Goal: Check status

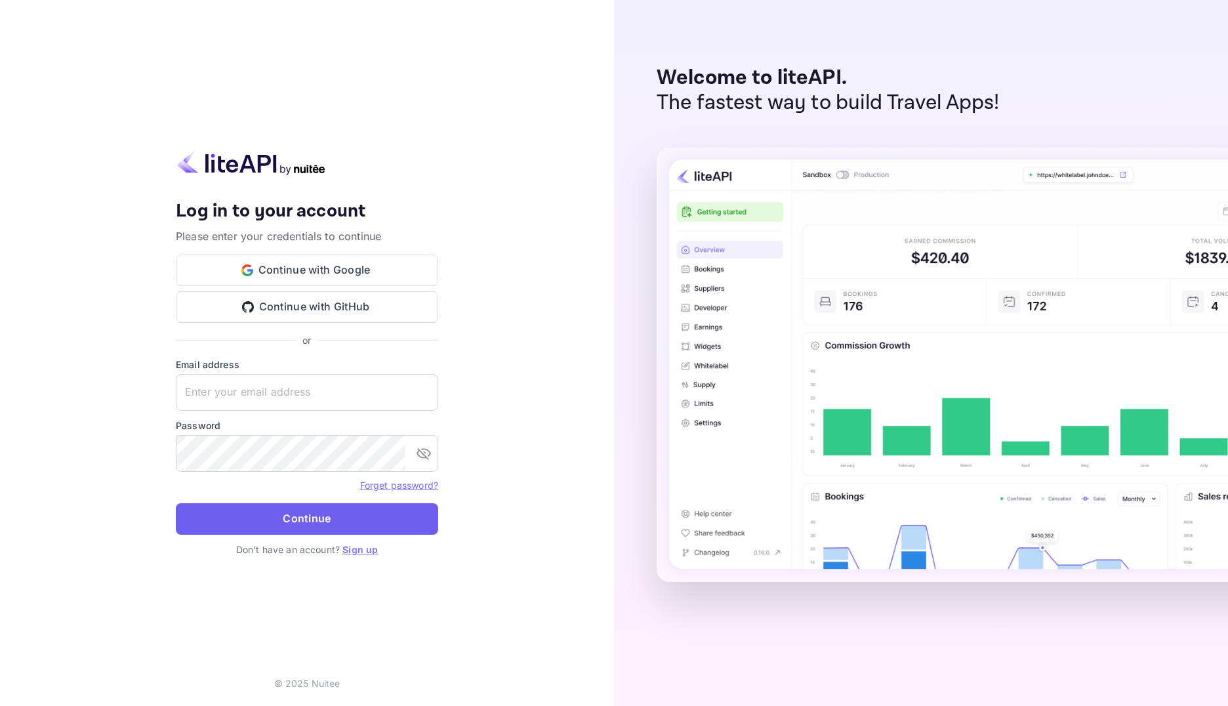
type input "[EMAIL_ADDRESS][DOMAIN_NAME]"
click at [356, 517] on button "Continue" at bounding box center [307, 518] width 262 height 31
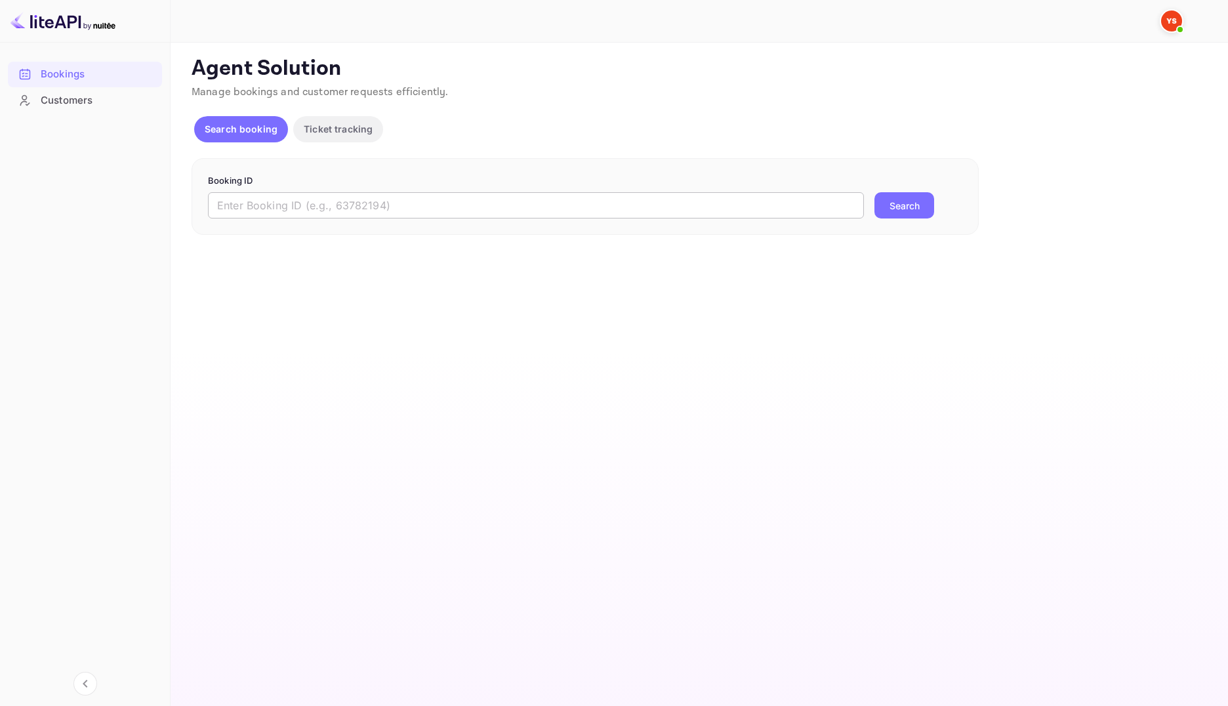
click at [413, 207] on input "text" at bounding box center [536, 205] width 656 height 26
paste input "9561289"
type input "9561289"
click at [910, 202] on button "Search" at bounding box center [905, 205] width 60 height 26
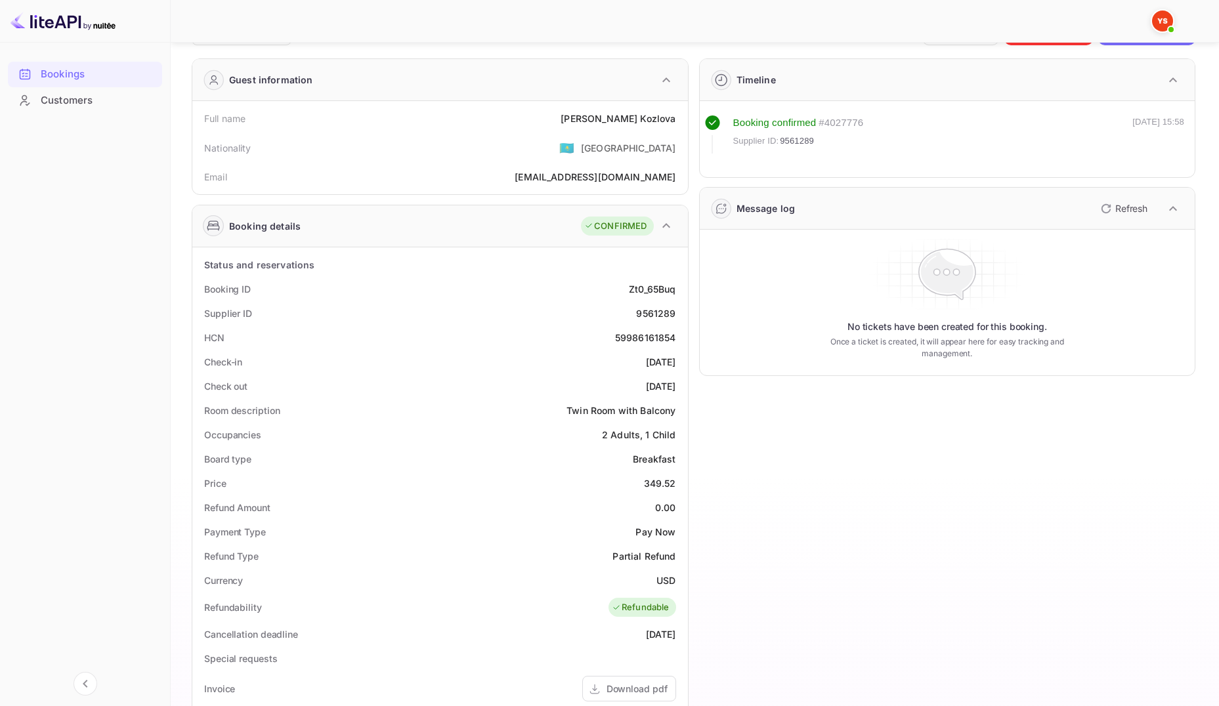
scroll to position [66, 0]
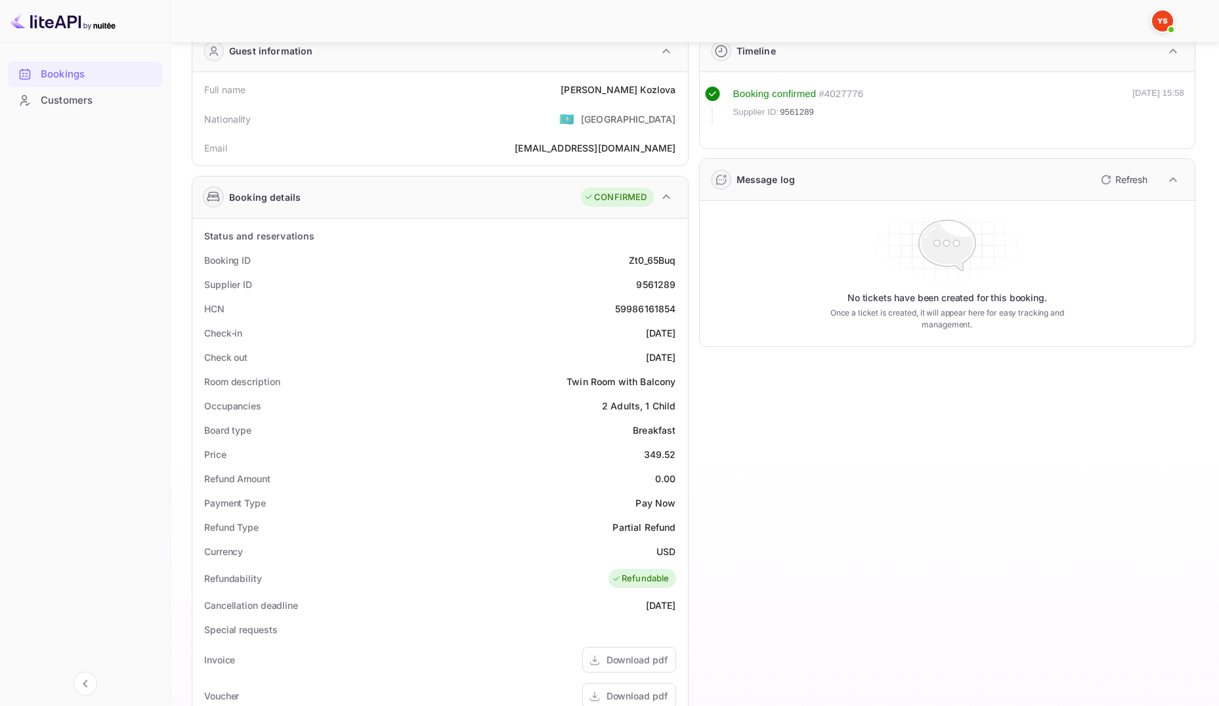
click at [658, 287] on div "9561289" at bounding box center [655, 285] width 39 height 14
copy div "9561289"
click at [211, 260] on div "Booking ID" at bounding box center [227, 260] width 47 height 14
drag, startPoint x: 203, startPoint y: 257, endPoint x: 685, endPoint y: 279, distance: 482.8
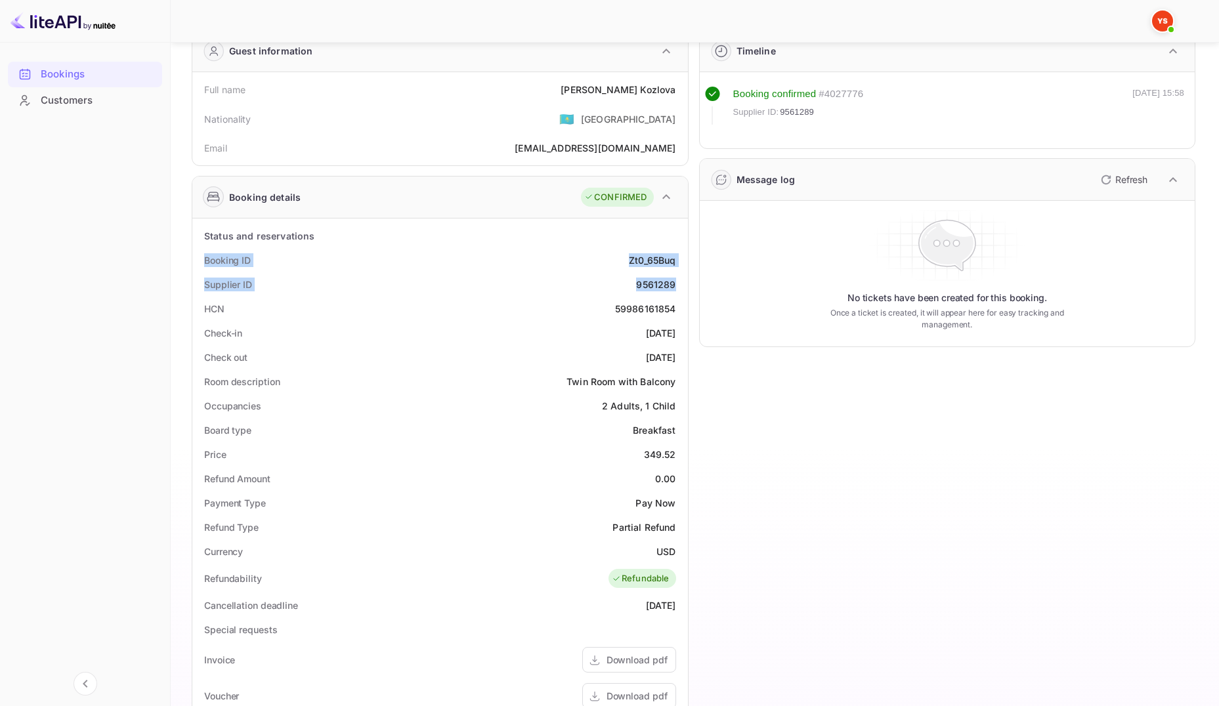
click at [685, 279] on div "Status and reservations Booking ID Zt0_65Buq Supplier ID 9561289 HCN 5998616185…" at bounding box center [439, 592] width 495 height 747
copy div "Booking ID Zt0_65Buq Supplier ID 9561289"
drag, startPoint x: 205, startPoint y: 335, endPoint x: 678, endPoint y: 355, distance: 473.5
click at [678, 355] on div "Status and reservations Booking ID Zt0_65Buq Supplier ID 9561289 HCN 5998616185…" at bounding box center [440, 592] width 485 height 737
copy div "Check-in [DATE] Check out [DATE]"
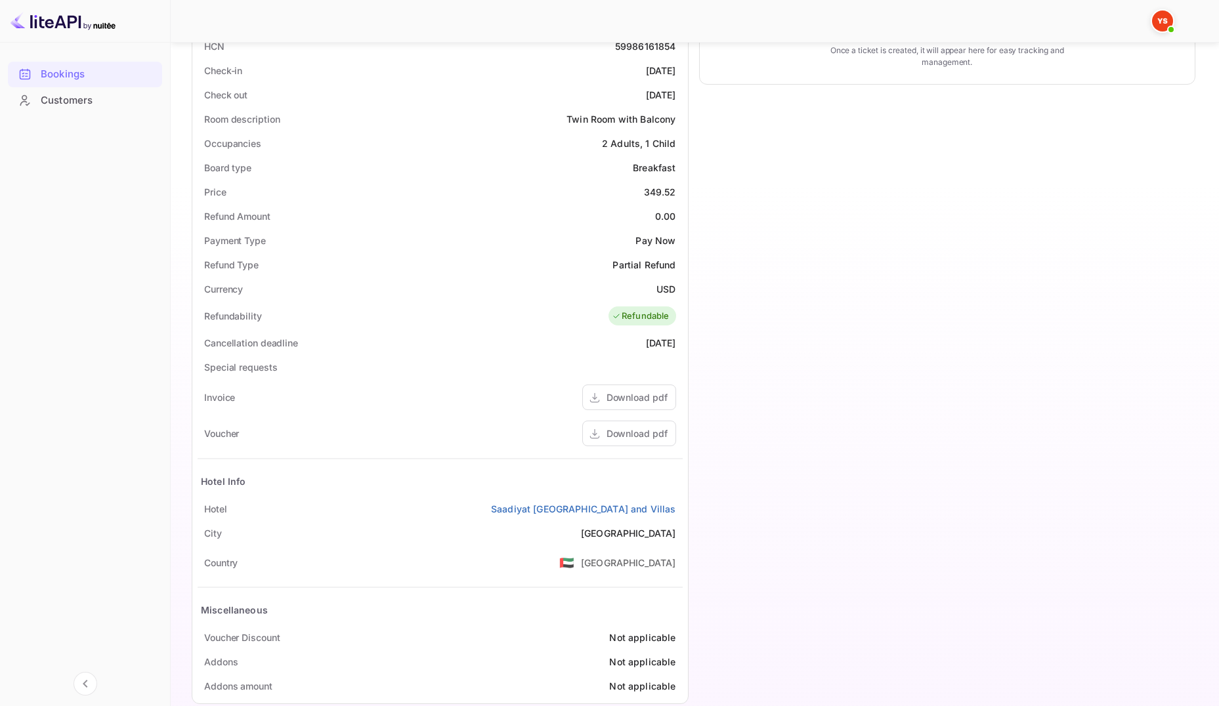
scroll to position [351, 0]
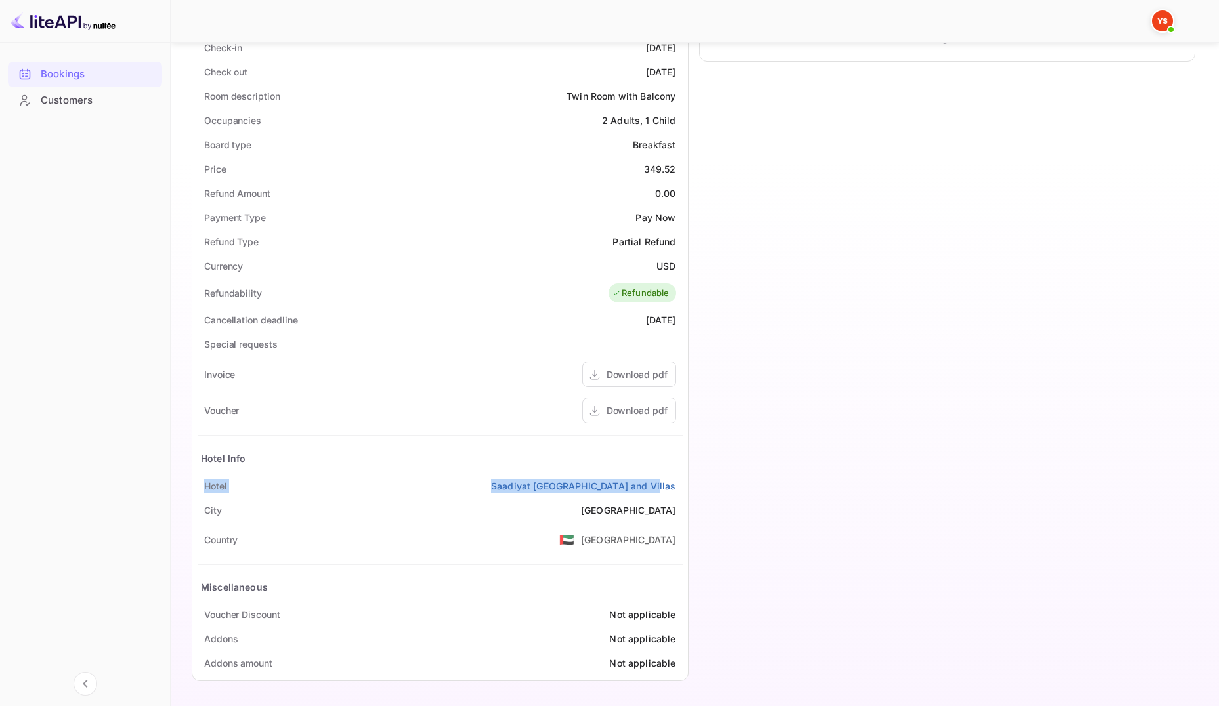
drag, startPoint x: 206, startPoint y: 487, endPoint x: 684, endPoint y: 482, distance: 477.7
click at [684, 482] on div "Status and reservations Booking ID Zt0_65Buq Supplier ID 9561289 HCN 5998616185…" at bounding box center [439, 306] width 495 height 747
copy div "[GEOGRAPHIC_DATA] and Villas"
